Goal: Ask a question

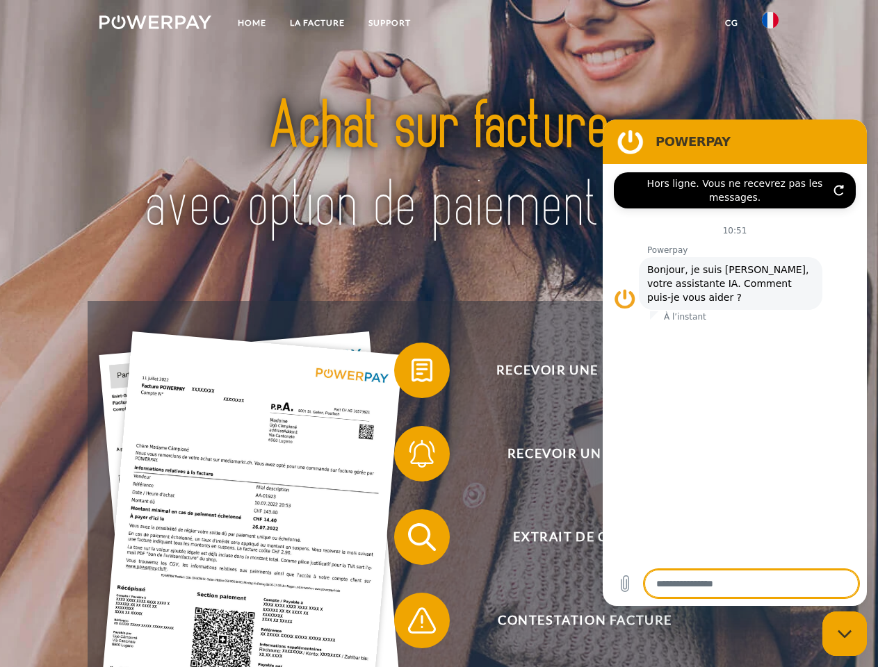
click at [155, 24] on img at bounding box center [155, 22] width 112 height 14
click at [770, 24] on img at bounding box center [770, 20] width 17 height 17
click at [731, 23] on link "CG" at bounding box center [731, 22] width 37 height 25
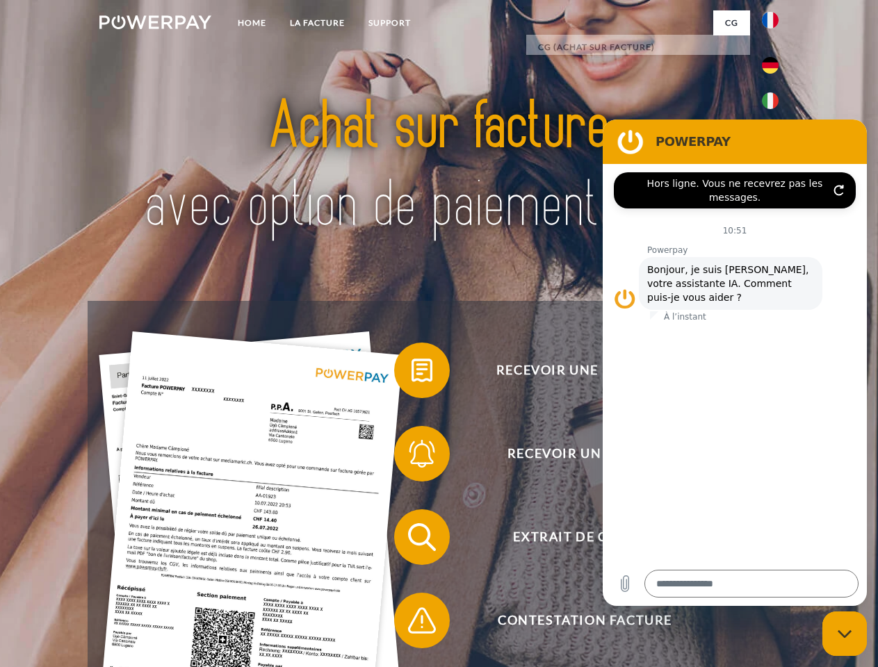
click at [411, 373] on span at bounding box center [401, 371] width 70 height 70
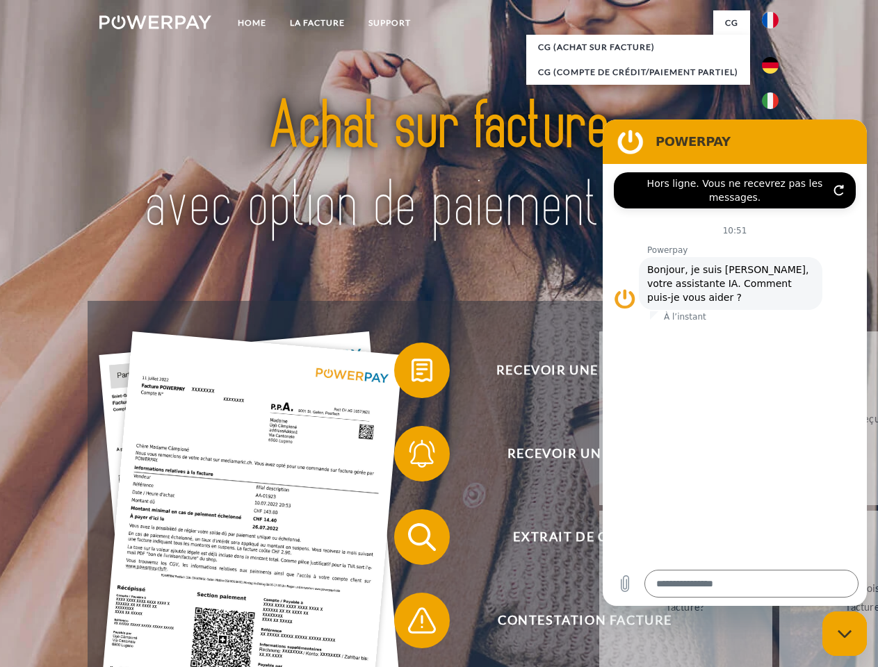
click at [599, 457] on link "retour" at bounding box center [685, 419] width 173 height 174
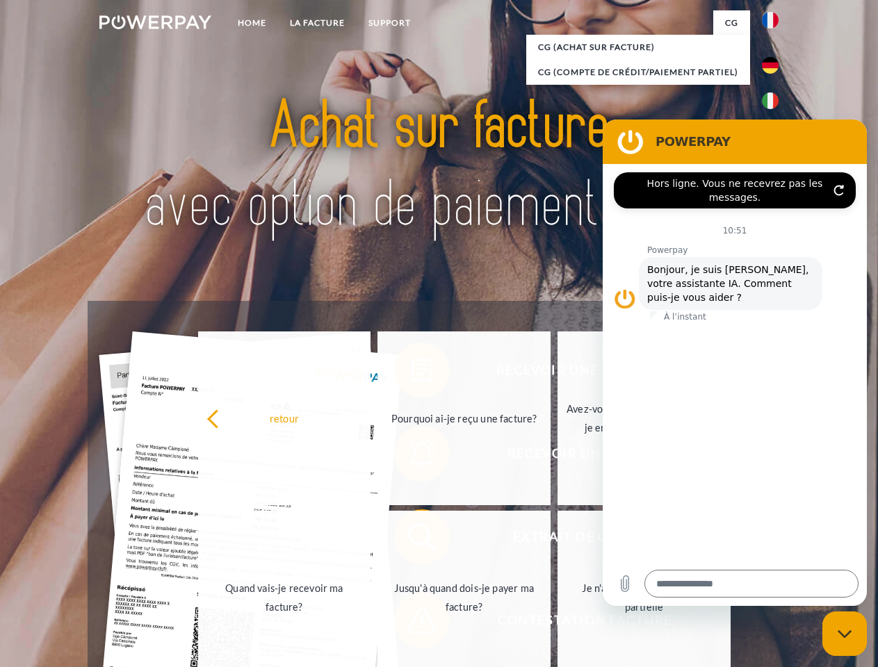
click at [371, 540] on link "Quand vais-je recevoir ma facture?" at bounding box center [284, 598] width 173 height 174
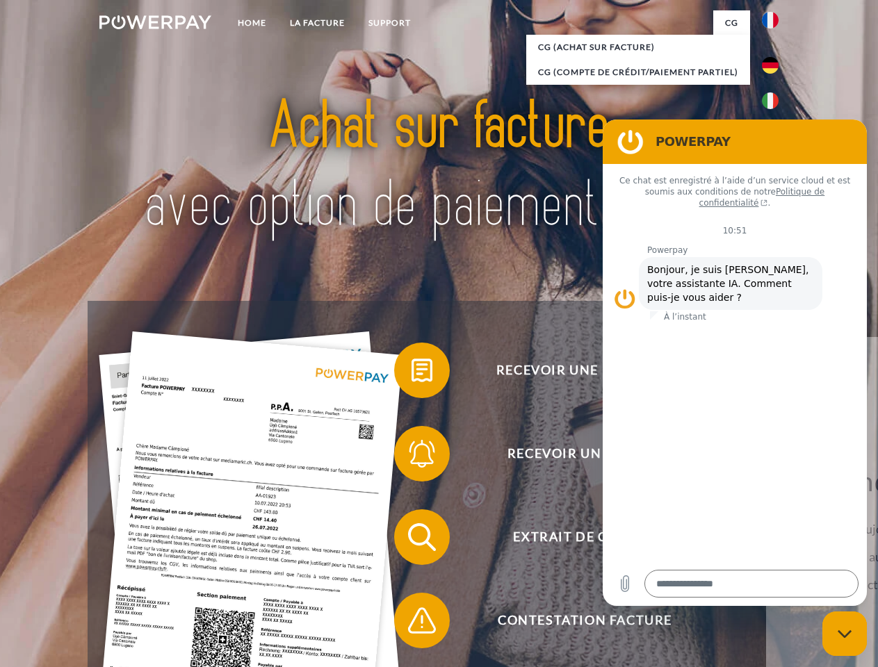
click at [411, 624] on span at bounding box center [401, 621] width 70 height 70
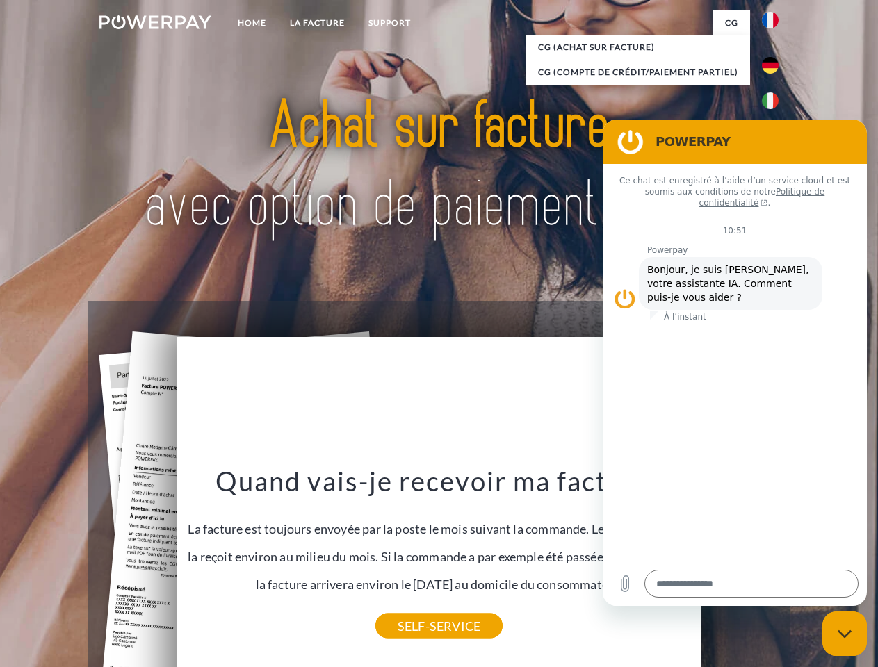
click at [845, 634] on icon "Fermer la fenêtre de messagerie" at bounding box center [845, 634] width 15 height 9
type textarea "*"
